Goal: Navigation & Orientation: Find specific page/section

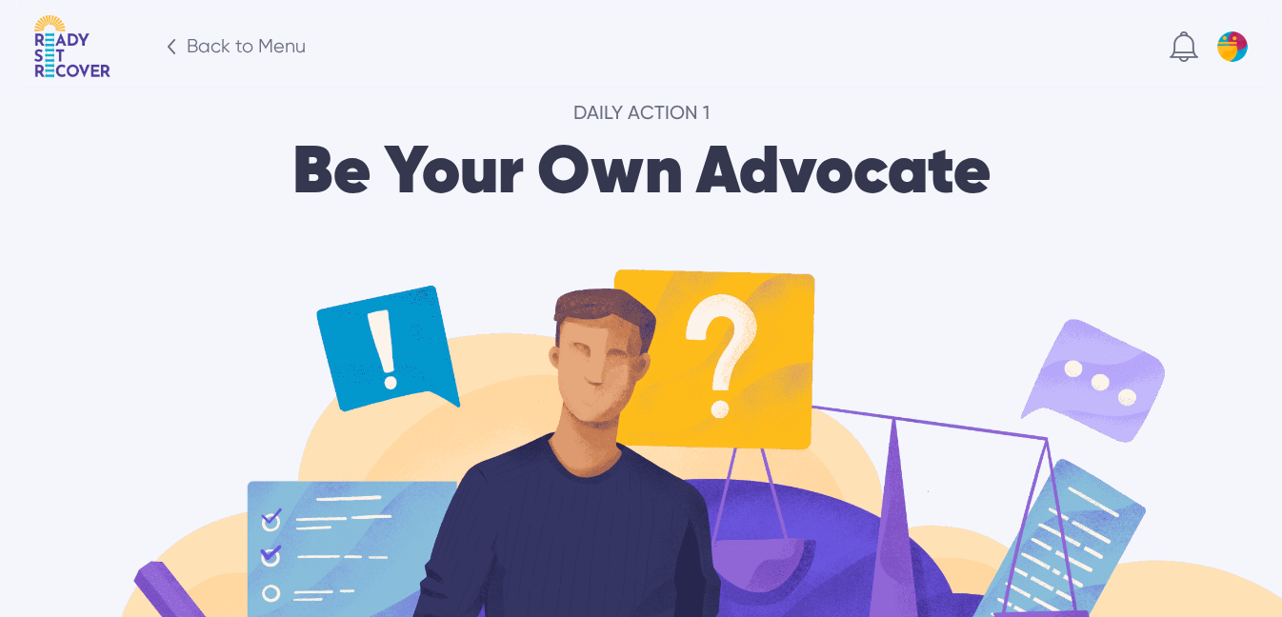
click at [189, 46] on div "Back to Menu" at bounding box center [246, 46] width 119 height 27
